Goal: Information Seeking & Learning: Learn about a topic

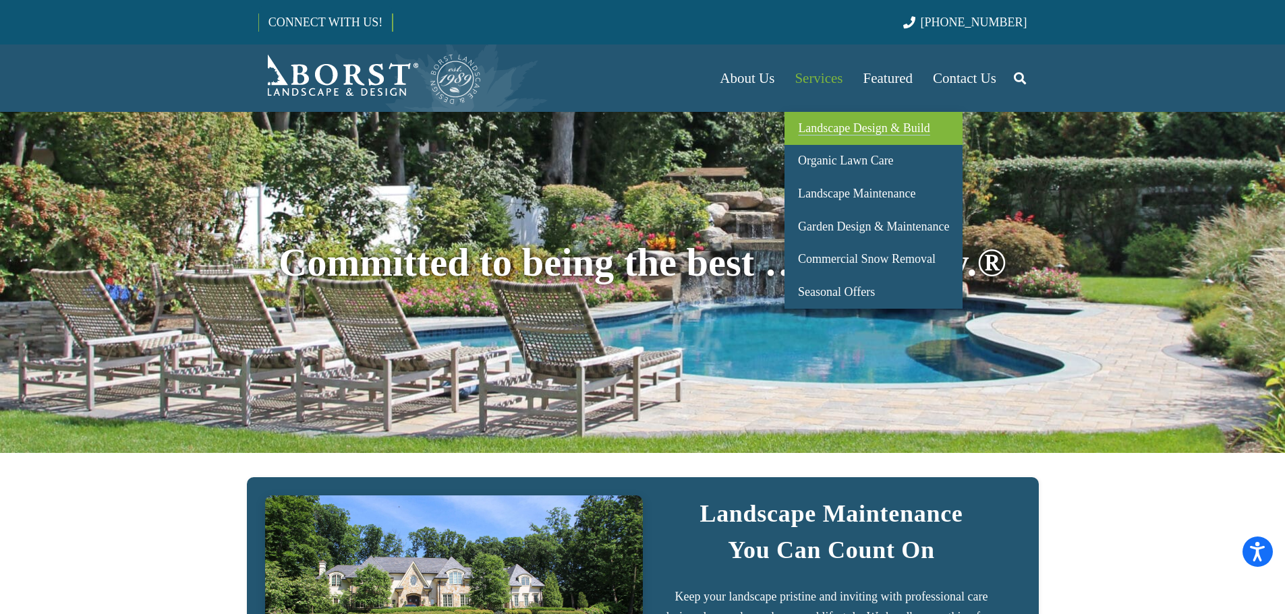
click at [833, 130] on span "Landscape Design & Build" at bounding box center [864, 127] width 132 height 13
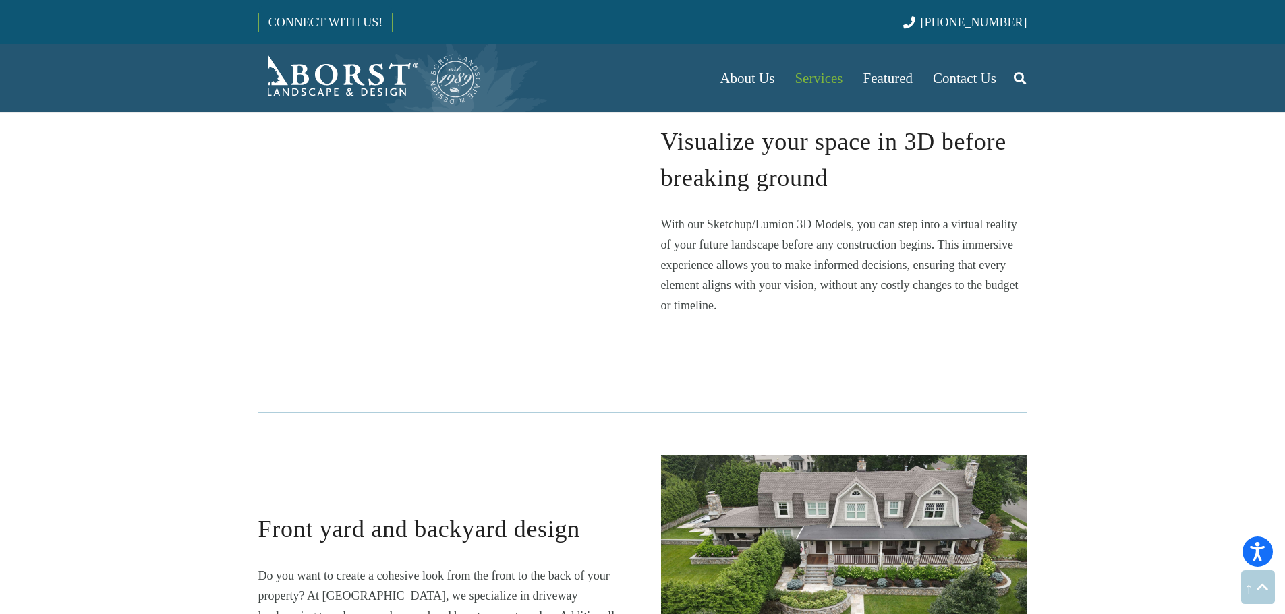
scroll to position [2226, 0]
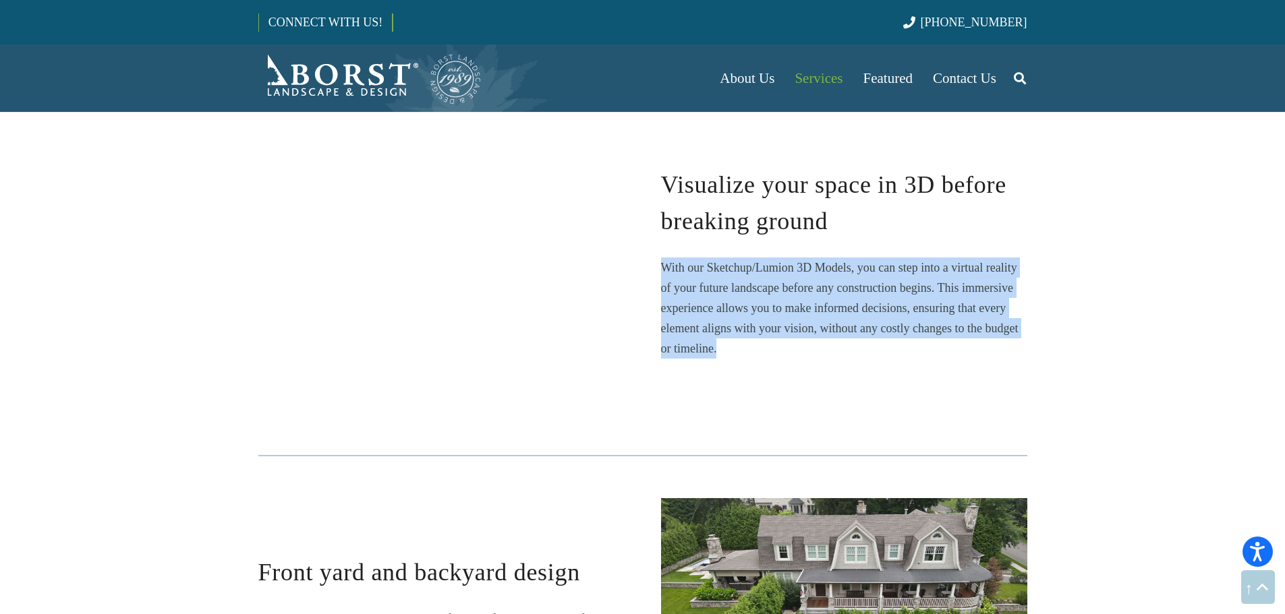
drag, startPoint x: 740, startPoint y: 353, endPoint x: 663, endPoint y: 271, distance: 112.6
click at [663, 271] on p "With our Sketchup/Lumion 3D Models, you can step into a virtual reality of your…" at bounding box center [844, 308] width 366 height 101
copy span "With our Sketchup/Lumion 3D Models, you can step into a virtual reality of your…"
